Goal: Task Accomplishment & Management: Manage account settings

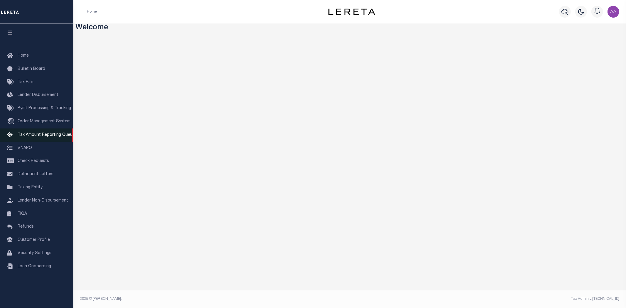
click at [39, 134] on span "Tax Amount Reporting Queue" at bounding box center [46, 135] width 57 height 4
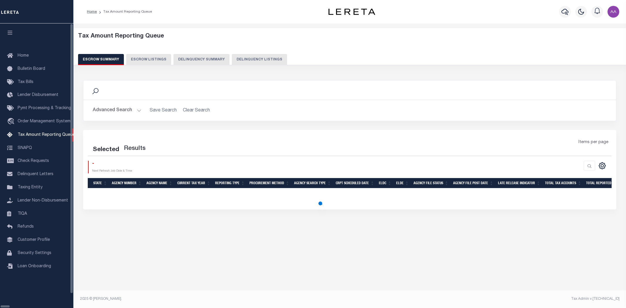
select select
select select "100"
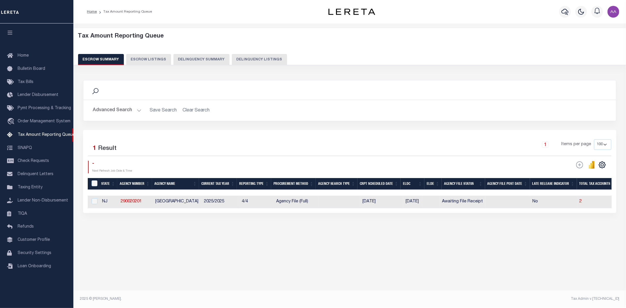
click at [125, 112] on button "Advanced Search" at bounding box center [117, 110] width 49 height 11
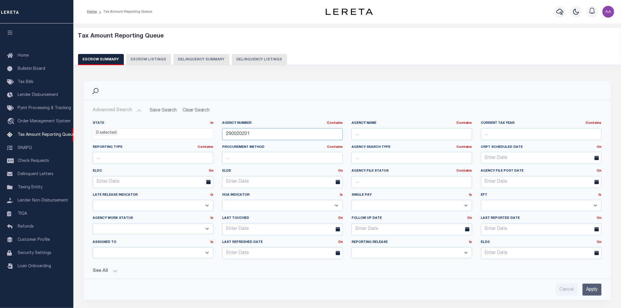
drag, startPoint x: 218, startPoint y: 133, endPoint x: 209, endPoint y: 133, distance: 9.4
click at [209, 133] on div "State In In AK AL AR AZ CA CO CT DC DE FL GA GU HI IA ID IL IN KS [GEOGRAPHIC_D…" at bounding box center [346, 192] width 517 height 143
click at [587, 288] on input "Apply" at bounding box center [591, 290] width 19 height 12
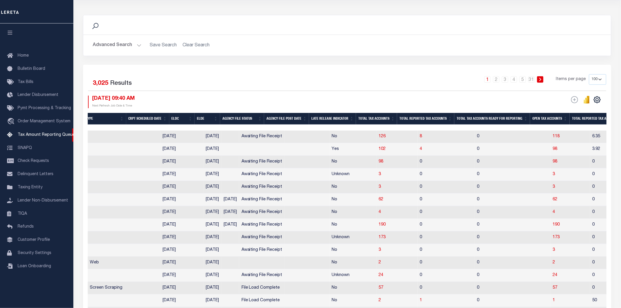
scroll to position [0, 304]
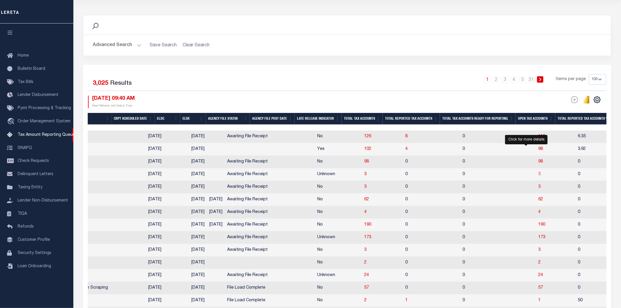
click at [538, 176] on span "3" at bounding box center [539, 174] width 2 height 4
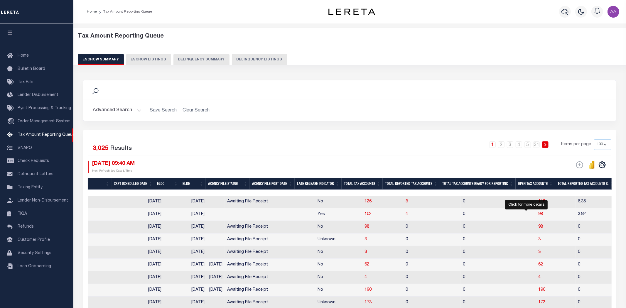
select select "100"
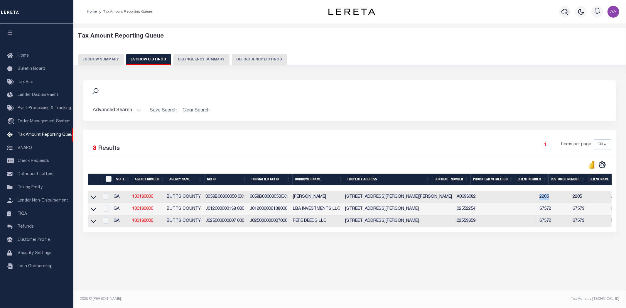
drag, startPoint x: 513, startPoint y: 199, endPoint x: 536, endPoint y: 199, distance: 23.2
click at [536, 199] on tr "GA 100180000 BUTTS COUNTY 0058B00000050 0X1 0058B000000500X1 [PERSON_NAME] [STR…" at bounding box center [493, 197] width 811 height 12
click at [92, 199] on icon at bounding box center [93, 197] width 5 height 6
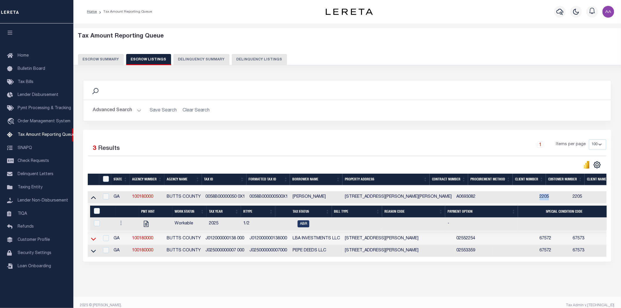
click at [93, 240] on icon at bounding box center [93, 239] width 5 height 3
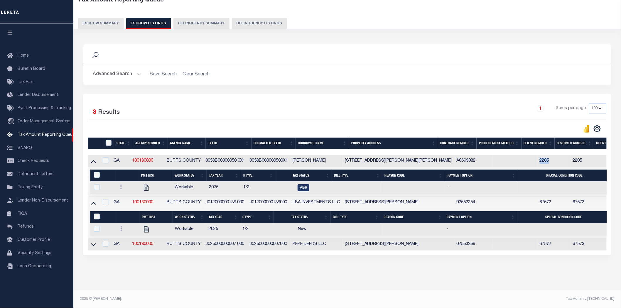
click at [93, 158] on icon at bounding box center [93, 161] width 5 height 6
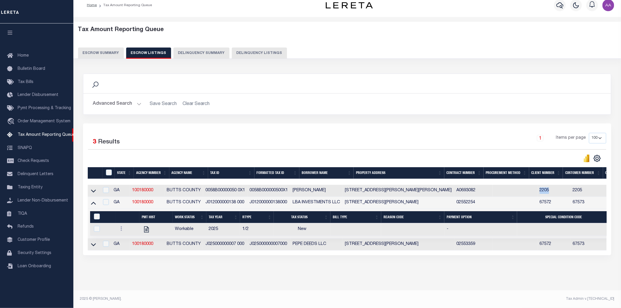
scroll to position [12, 0]
click at [109, 200] on input "checkbox" at bounding box center [106, 202] width 6 height 6
checkbox input "true"
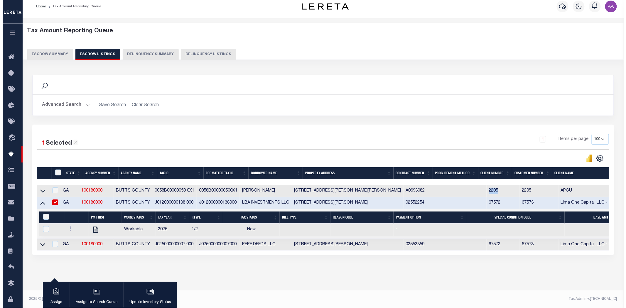
scroll to position [11, 0]
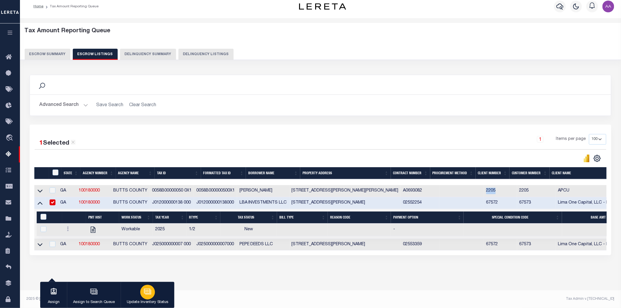
click at [151, 295] on div "button" at bounding box center [147, 292] width 15 height 15
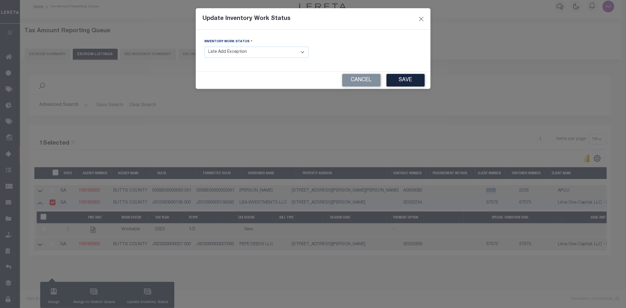
click at [276, 52] on select "- Select Inventory Status - Manual - Exception Pended - Awaiting Search Late Ad…" at bounding box center [256, 52] width 104 height 11
select select "4"
click at [204, 47] on select "- Select Inventory Status - Manual - Exception Pended - Awaiting Search Late Ad…" at bounding box center [256, 52] width 104 height 11
click at [403, 82] on button "Save" at bounding box center [405, 80] width 38 height 13
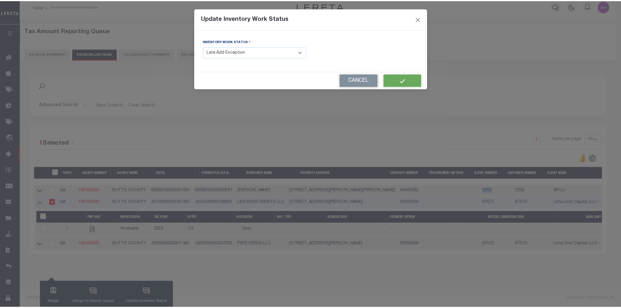
scroll to position [3, 0]
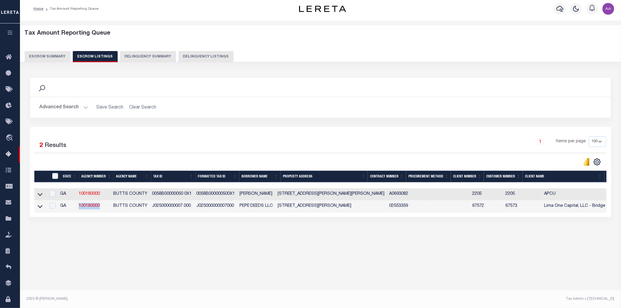
drag, startPoint x: 80, startPoint y: 207, endPoint x: 106, endPoint y: 207, distance: 26.4
click at [106, 207] on td "100180000" at bounding box center [93, 206] width 35 height 12
checkbox input "true"
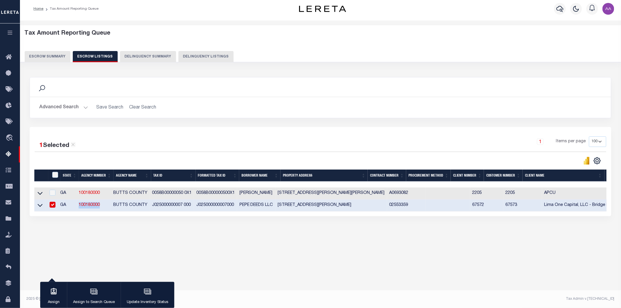
copy link "100180000"
click at [46, 57] on button "Escrow Summary" at bounding box center [48, 56] width 46 height 11
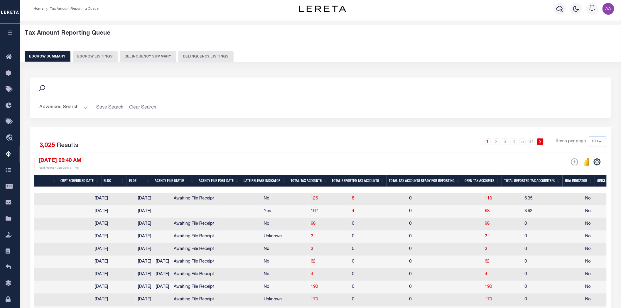
click at [71, 109] on button "Advanced Search" at bounding box center [63, 107] width 49 height 11
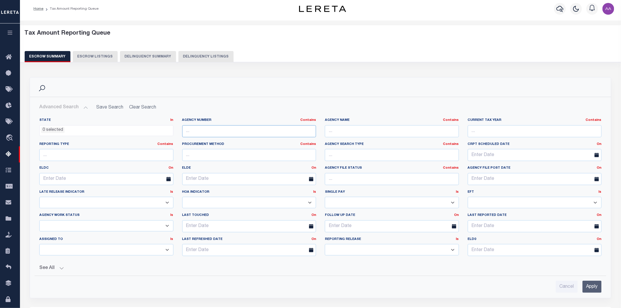
click at [201, 127] on input "text" at bounding box center [249, 131] width 134 height 12
paste input "100180000"
type input "100180000"
click at [594, 286] on input "Apply" at bounding box center [591, 287] width 19 height 12
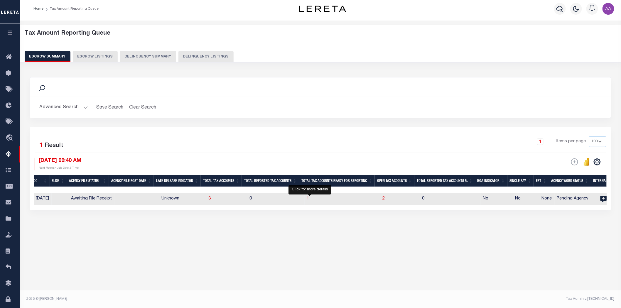
click at [309, 200] on span "1" at bounding box center [308, 198] width 2 height 4
select select "100"
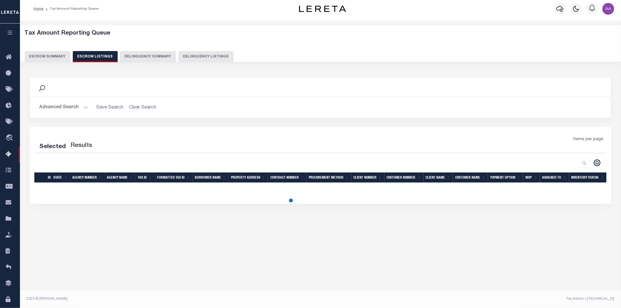
select select "100"
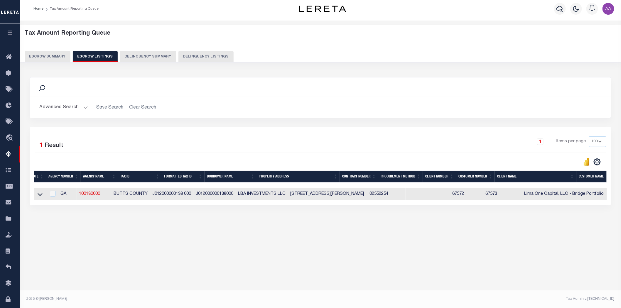
scroll to position [0, 0]
click at [41, 194] on icon at bounding box center [40, 194] width 5 height 6
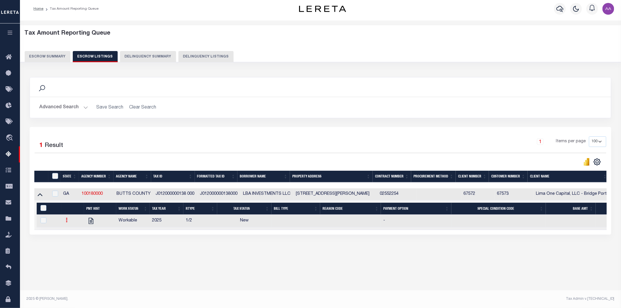
click at [67, 221] on icon at bounding box center [67, 220] width 2 height 5
click at [75, 242] on img "" at bounding box center [74, 239] width 6 height 6
checkbox input "true"
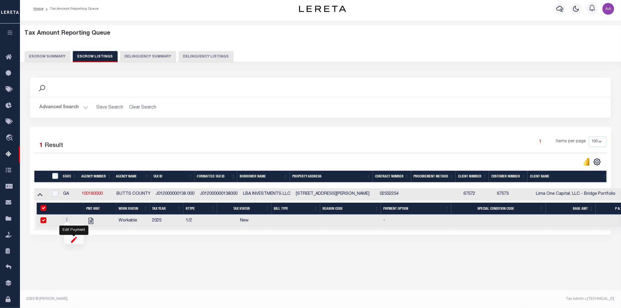
select select "NW2"
select select
type input "[DATE]"
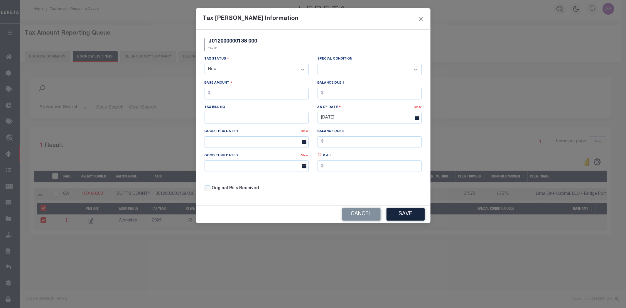
click at [289, 72] on select "- Select Status - Open Due/Unpaid Paid Incomplete No Tax Due Internal Refund Pr…" at bounding box center [256, 69] width 104 height 11
select select "DUE"
click at [204, 64] on select "- Select Status - Open Due/Unpaid Paid Incomplete No Tax Due Internal Refund Pr…" at bounding box center [256, 69] width 104 height 11
select select "0"
click at [410, 218] on button "Save" at bounding box center [405, 214] width 38 height 13
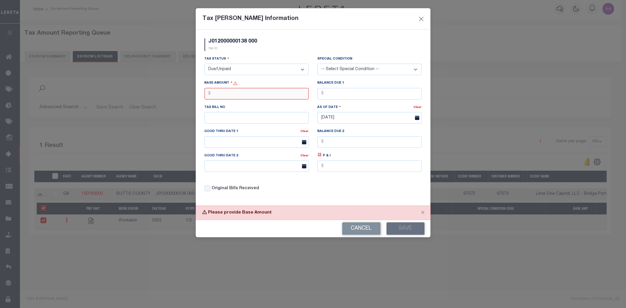
click at [228, 95] on input "text" at bounding box center [256, 93] width 104 height 11
type input "$0.00"
click at [339, 96] on input "text" at bounding box center [369, 93] width 104 height 11
type input "$0.00"
click at [412, 232] on button "Save" at bounding box center [405, 228] width 38 height 13
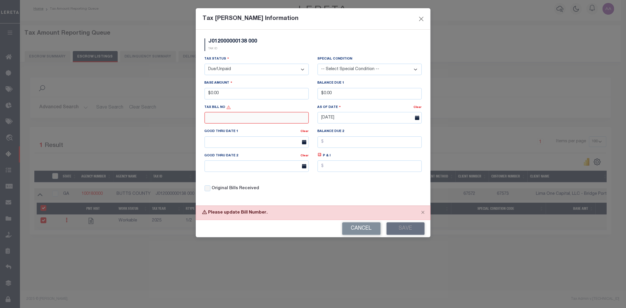
click at [235, 118] on input "text" at bounding box center [256, 117] width 104 height 11
type input "123"
click at [411, 231] on button "Save" at bounding box center [405, 228] width 38 height 13
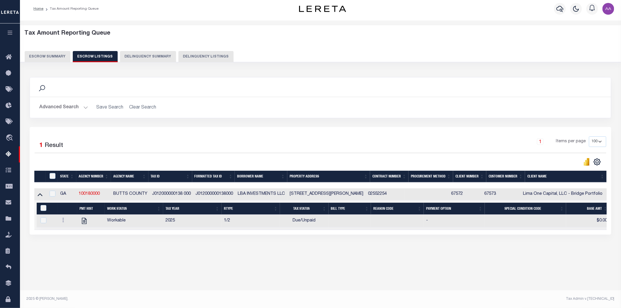
click at [43, 54] on button "Escrow Summary" at bounding box center [48, 56] width 46 height 11
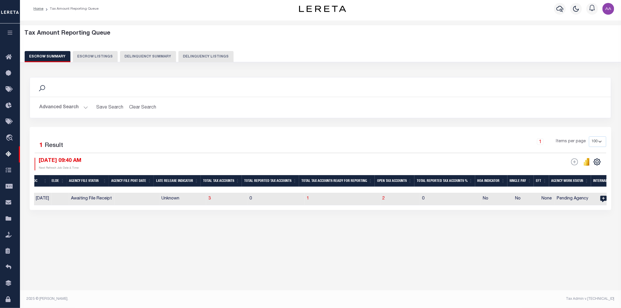
click at [68, 110] on button "Advanced Search" at bounding box center [63, 107] width 49 height 11
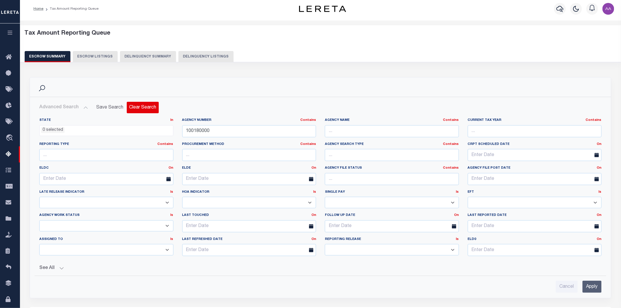
click at [143, 109] on button "Clear Search" at bounding box center [143, 107] width 32 height 11
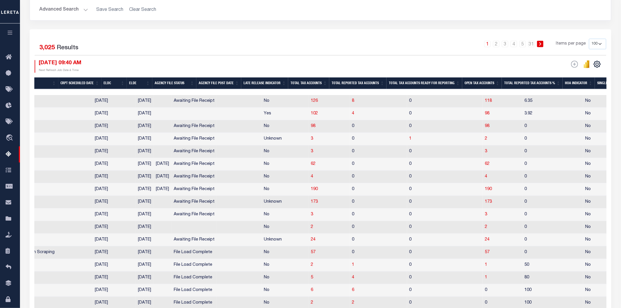
scroll to position [133, 0]
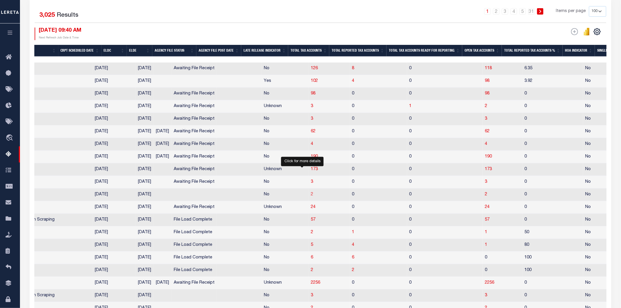
click at [311, 196] on span "2" at bounding box center [312, 194] width 2 height 4
select select "100"
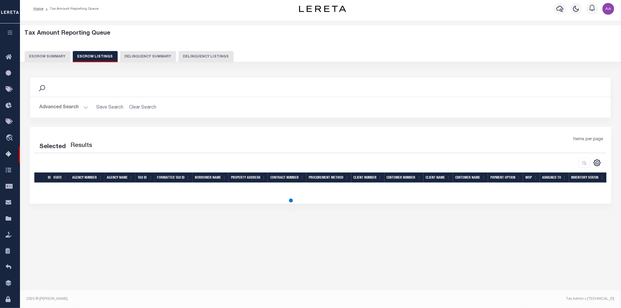
scroll to position [3, 0]
select select "100"
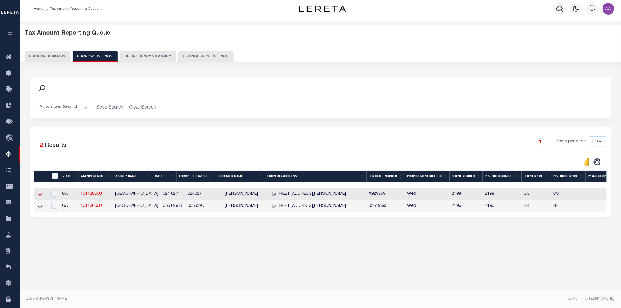
click at [38, 195] on icon at bounding box center [40, 194] width 5 height 3
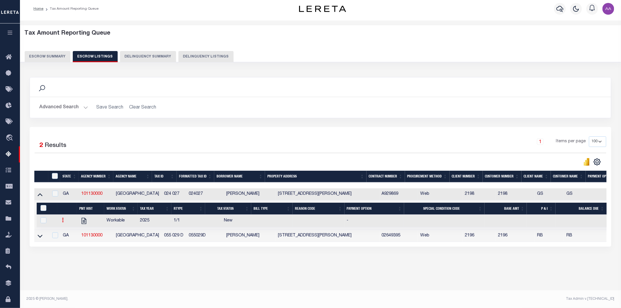
click at [62, 222] on icon at bounding box center [63, 220] width 2 height 5
click at [74, 244] on link "" at bounding box center [70, 240] width 20 height 10
checkbox input "true"
select select
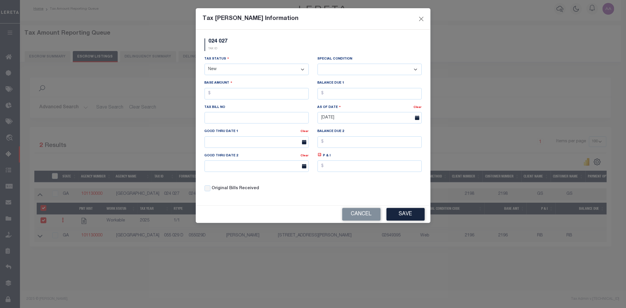
click at [247, 72] on select "- Select Status - Open Due/Unpaid Paid Incomplete No Tax Due Internal Refund Pr…" at bounding box center [256, 69] width 104 height 11
select select "DUE"
click at [204, 64] on select "- Select Status - Open Due/Unpaid Paid Incomplete No Tax Due Internal Refund Pr…" at bounding box center [256, 69] width 104 height 11
select select "0"
click at [253, 73] on select "- Select Status - Open Due/Unpaid Paid Incomplete No Tax Due Internal Refund Pr…" at bounding box center [256, 69] width 104 height 11
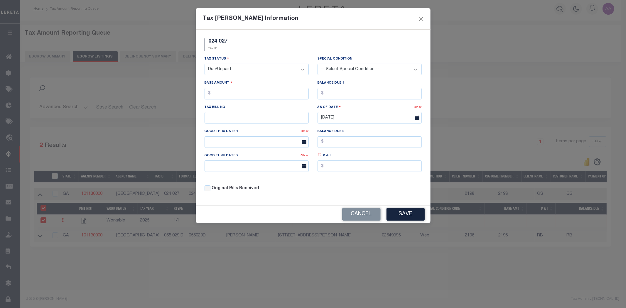
click at [253, 73] on select "- Select Status - Open Due/Unpaid Paid Incomplete No Tax Due Internal Refund Pr…" at bounding box center [256, 69] width 104 height 11
click at [244, 101] on div "Base Amount" at bounding box center [256, 92] width 113 height 24
click at [242, 95] on input "text" at bounding box center [256, 93] width 104 height 11
type input "$1.00"
click at [350, 93] on input "text" at bounding box center [369, 93] width 104 height 11
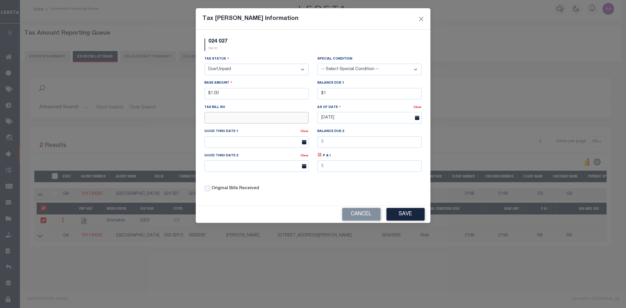
type input "$1.00"
click at [263, 121] on input "text" at bounding box center [256, 117] width 104 height 11
type input "012174"
click at [409, 216] on button "Save" at bounding box center [405, 214] width 38 height 13
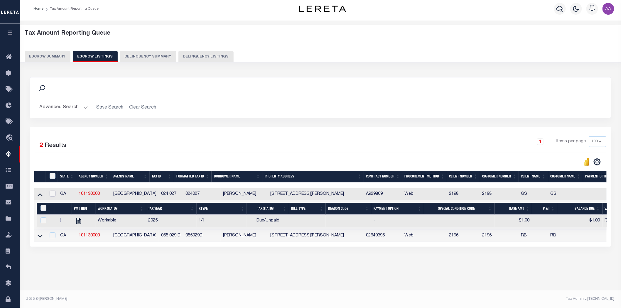
click at [53, 195] on input "checkbox" at bounding box center [53, 194] width 6 height 6
checkbox input "true"
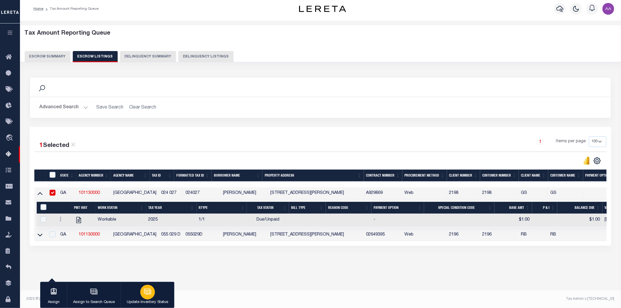
click at [153, 297] on button "Update Inventory Status" at bounding box center [148, 295] width 54 height 26
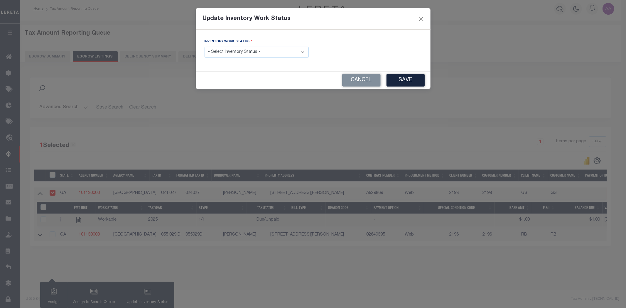
drag, startPoint x: 287, startPoint y: 53, endPoint x: 284, endPoint y: 56, distance: 4.0
click at [287, 54] on select "- Select Inventory Status - Manual - Exception Pended - Awaiting Search Late Ad…" at bounding box center [256, 52] width 104 height 11
select select "4"
click at [204, 47] on select "- Select Inventory Status - Manual - Exception Pended - Awaiting Search Late Ad…" at bounding box center [256, 52] width 104 height 11
click at [406, 83] on button "Save" at bounding box center [405, 80] width 38 height 13
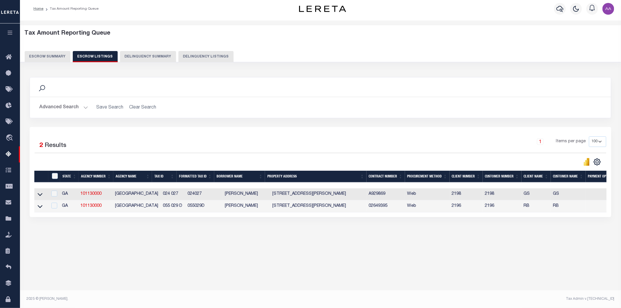
click at [37, 196] on link at bounding box center [40, 194] width 7 height 4
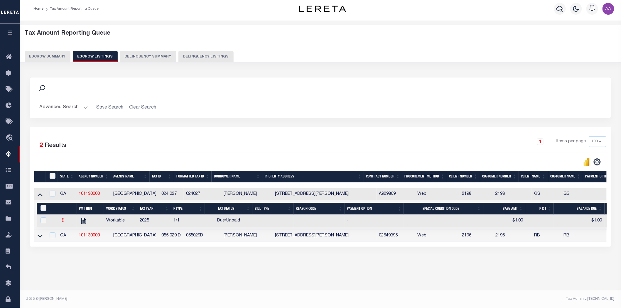
click at [64, 223] on link at bounding box center [63, 220] width 6 height 5
click at [39, 196] on icon at bounding box center [40, 194] width 5 height 3
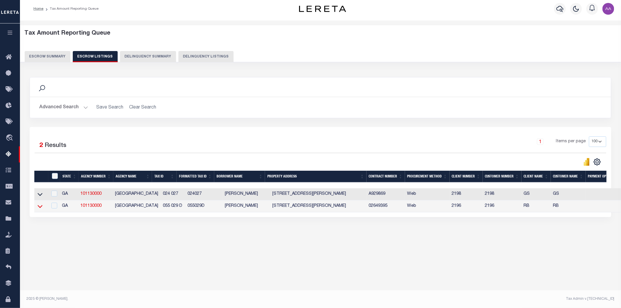
click at [39, 207] on icon at bounding box center [40, 206] width 5 height 6
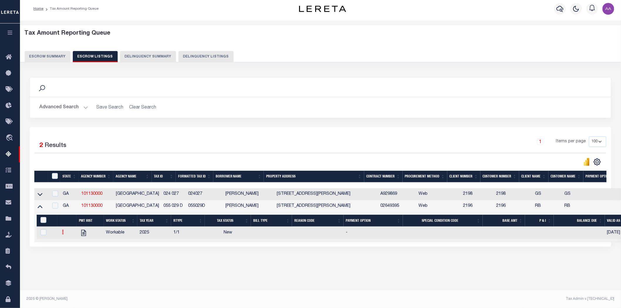
click at [62, 235] on link at bounding box center [63, 233] width 6 height 5
click at [72, 255] on img "" at bounding box center [70, 251] width 6 height 6
checkbox input "true"
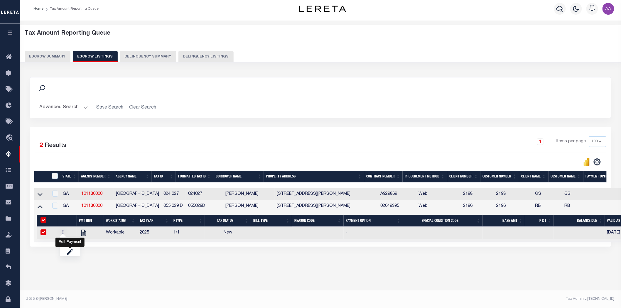
select select
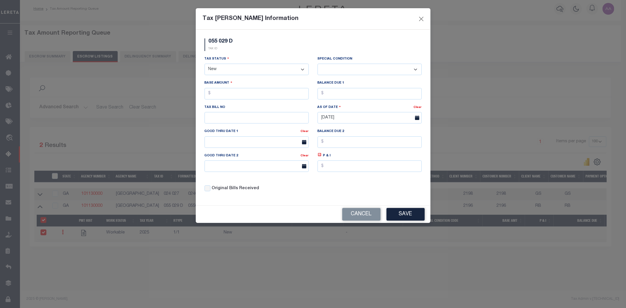
click at [223, 70] on select "- Select Status - Open Due/Unpaid Paid Incomplete No Tax Due Internal Refund Pr…" at bounding box center [256, 69] width 104 height 11
select select "PYD"
click at [204, 64] on select "- Select Status - Open Due/Unpaid Paid Incomplete No Tax Due Internal Refund Pr…" at bounding box center [256, 69] width 104 height 11
click at [355, 72] on select "-- Select Special Condition -- 3RD PARTY TAX LIEN AGENCY TAX LIEN (A.K.A Inside…" at bounding box center [369, 69] width 104 height 11
select select "19"
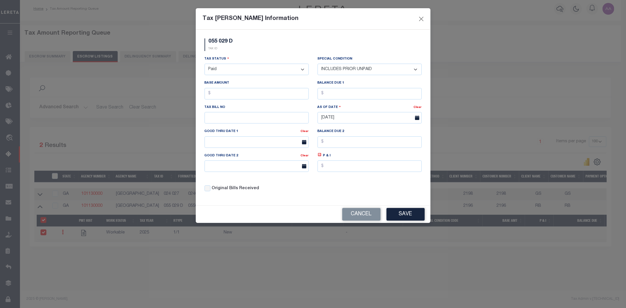
click at [317, 64] on select "-- Select Special Condition -- 3RD PARTY TAX LIEN AGENCY TAX LIEN (A.K.A Inside…" at bounding box center [369, 69] width 104 height 11
click at [416, 212] on button "Save" at bounding box center [405, 214] width 38 height 13
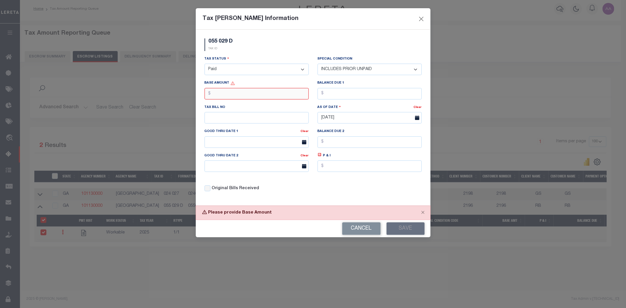
click at [225, 98] on input "text" at bounding box center [256, 93] width 104 height 11
type input "$100.00"
click at [333, 96] on input "text" at bounding box center [369, 93] width 104 height 11
type input "$100.00"
click at [403, 232] on button "Save" at bounding box center [405, 228] width 38 height 13
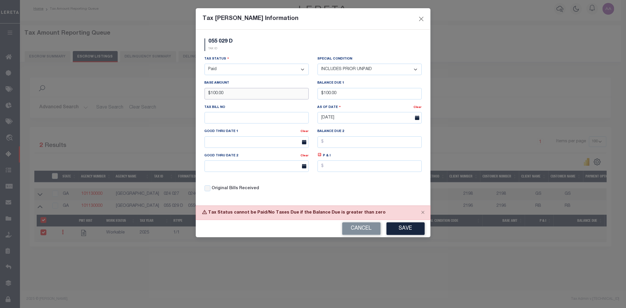
drag, startPoint x: 229, startPoint y: 95, endPoint x: 171, endPoint y: 93, distance: 58.1
click at [171, 93] on div "Tax [PERSON_NAME] Information 055 029 D TAX ID Installment: TaxID: 055 029 D" at bounding box center [313, 154] width 626 height 308
type input "$0.00"
drag, startPoint x: 359, startPoint y: 93, endPoint x: 289, endPoint y: 94, distance: 70.1
click at [289, 94] on div "Tax Status - Select Status - Open Due/Unpaid Paid Incomplete No Tax Due Interna…" at bounding box center [313, 126] width 226 height 141
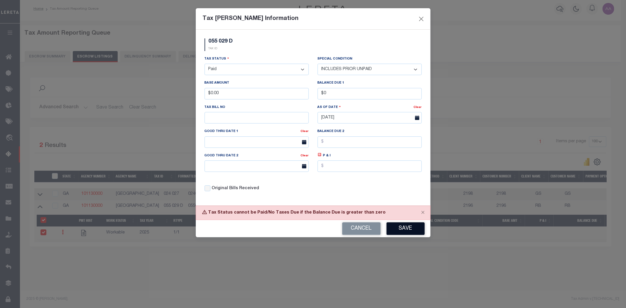
type input "$0.00"
click at [417, 231] on button "Save" at bounding box center [405, 228] width 38 height 13
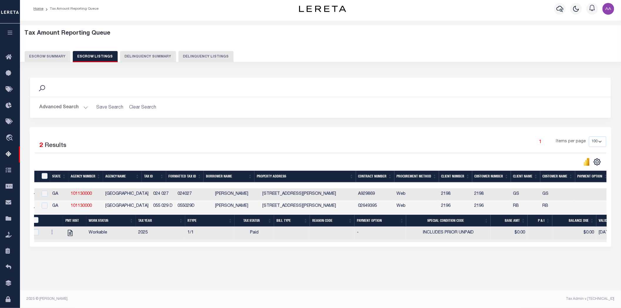
scroll to position [0, 0]
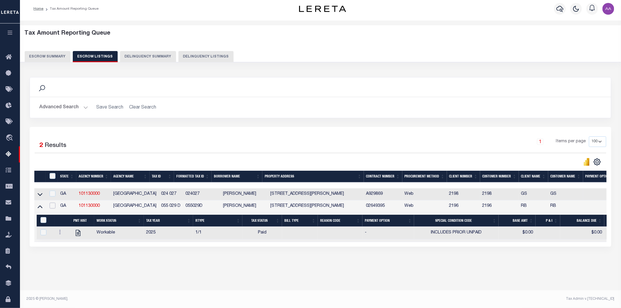
click at [50, 209] on input "checkbox" at bounding box center [53, 206] width 6 height 6
checkbox input "true"
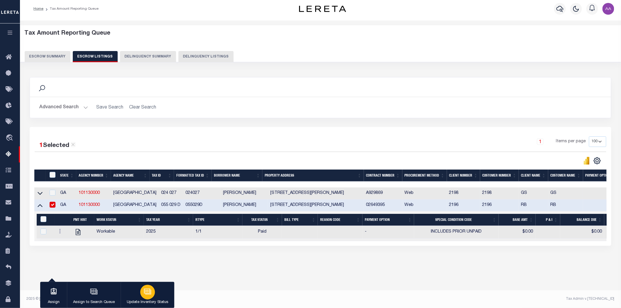
click at [149, 294] on icon "button" at bounding box center [148, 292] width 8 height 8
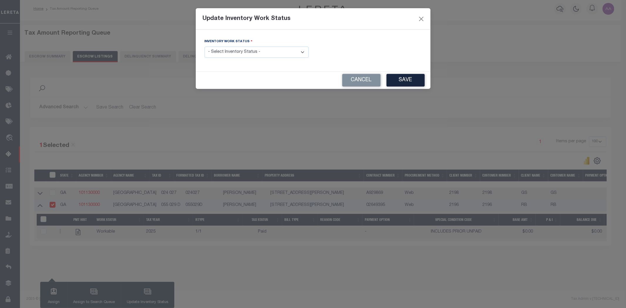
click at [293, 55] on select "- Select Inventory Status - Manual - Exception Pended - Awaiting Search Late Ad…" at bounding box center [256, 52] width 104 height 11
select select "4"
click at [204, 47] on select "- Select Inventory Status - Manual - Exception Pended - Awaiting Search Late Ad…" at bounding box center [256, 52] width 104 height 11
click at [405, 81] on button "Save" at bounding box center [405, 80] width 38 height 13
